Goal: Check status: Check status

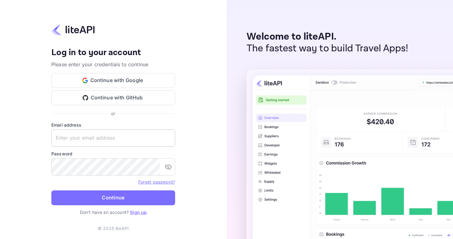
click at [94, 138] on input "text" at bounding box center [113, 137] width 124 height 17
paste input "adminpassword_support@yandex-team.ru"
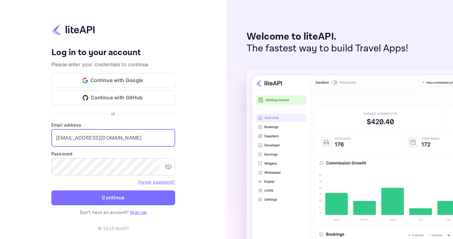
type input "adminpassword_support@yandex-team.ru"
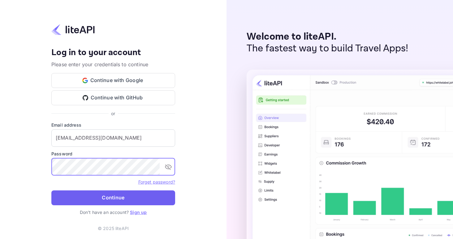
click at [155, 195] on button "Continue" at bounding box center [113, 197] width 124 height 15
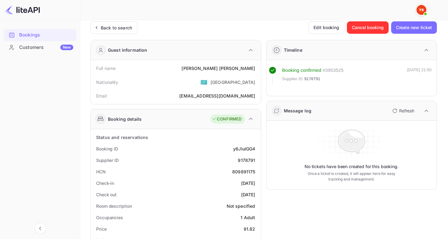
scroll to position [4, 0]
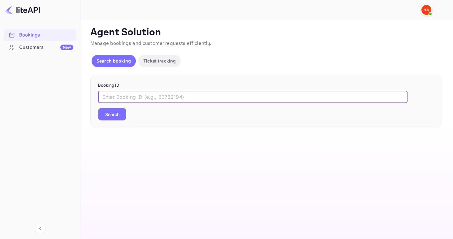
click at [155, 97] on input "text" at bounding box center [252, 97] width 309 height 12
paste input "9156498"
type input "9156498"
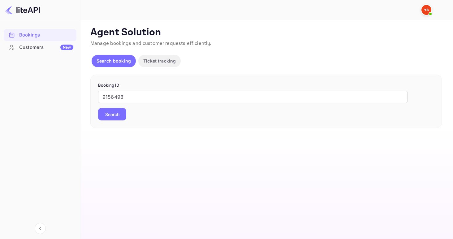
click at [109, 114] on button "Search" at bounding box center [112, 114] width 28 height 12
